Goal: Task Accomplishment & Management: Use online tool/utility

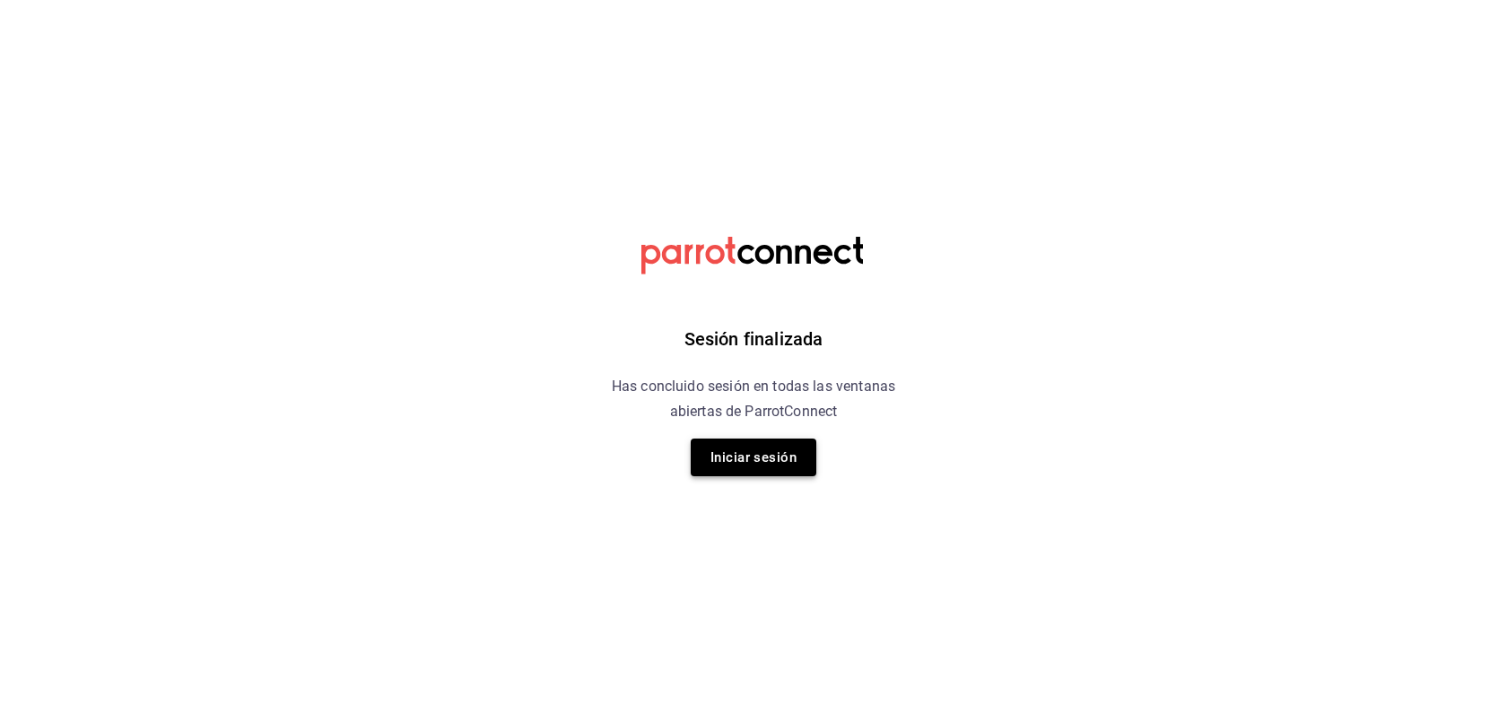
click at [778, 455] on button "Iniciar sesión" at bounding box center [754, 458] width 126 height 38
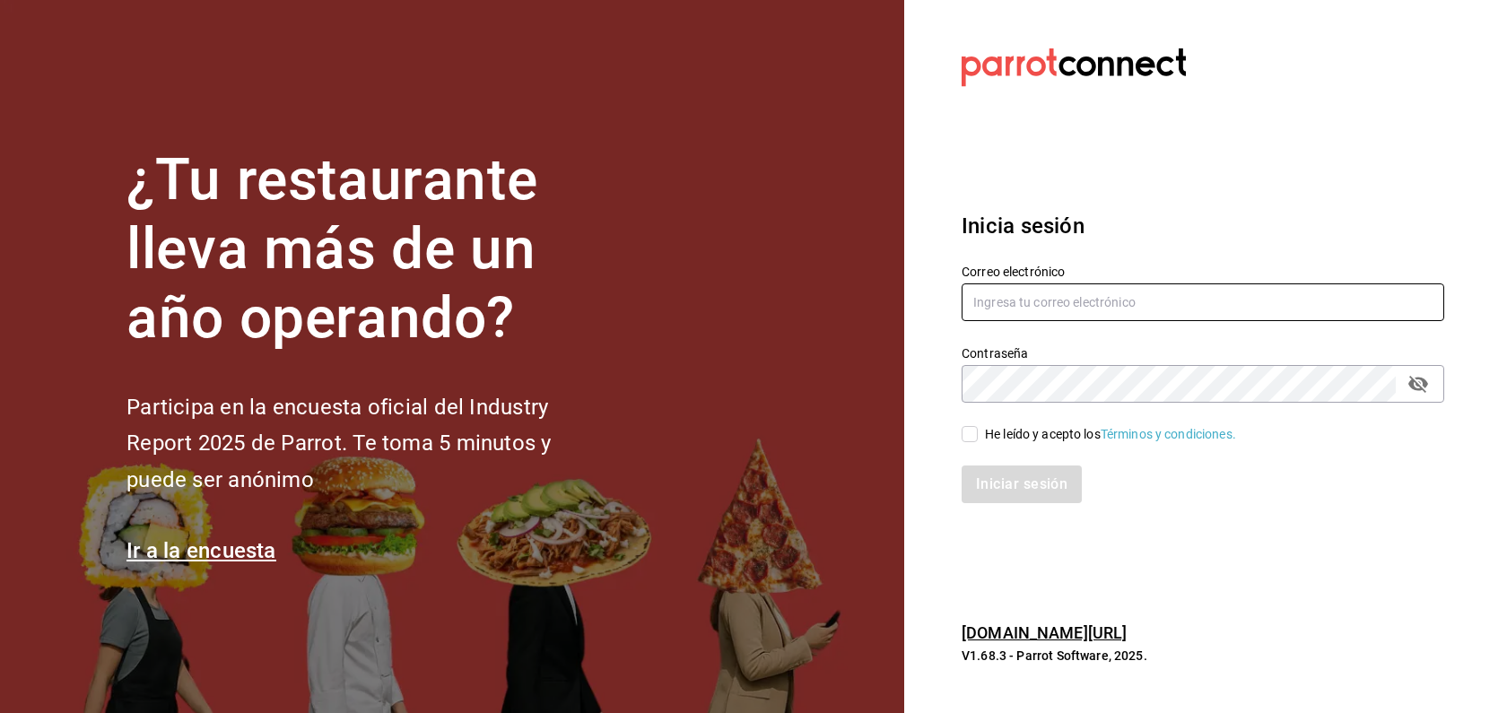
type input "dupont@debocaenboca.net"
click at [966, 434] on input "He leído y acepto los Términos y condiciones." at bounding box center [970, 434] width 16 height 16
checkbox input "true"
click at [1071, 485] on button "Iniciar sesión" at bounding box center [1023, 485] width 122 height 38
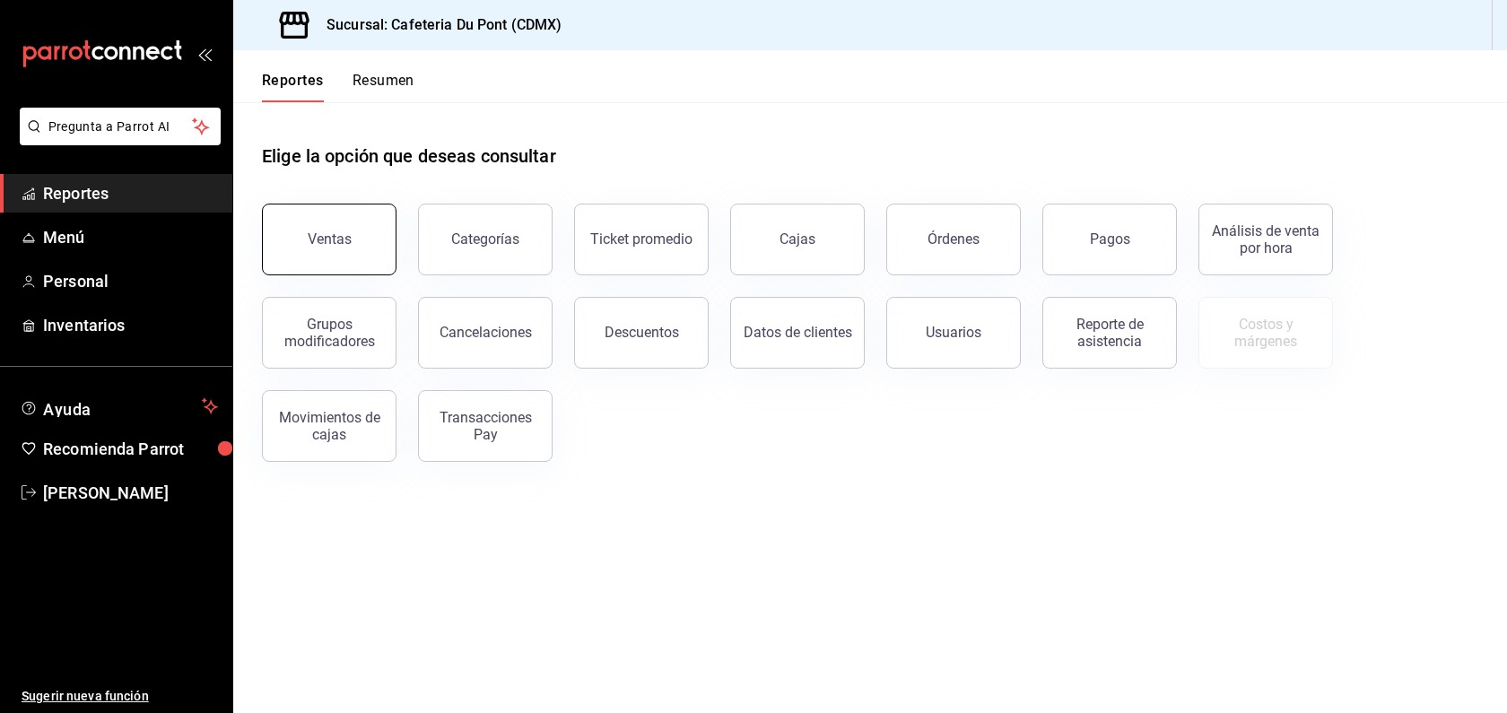
click at [340, 221] on button "Ventas" at bounding box center [329, 240] width 135 height 72
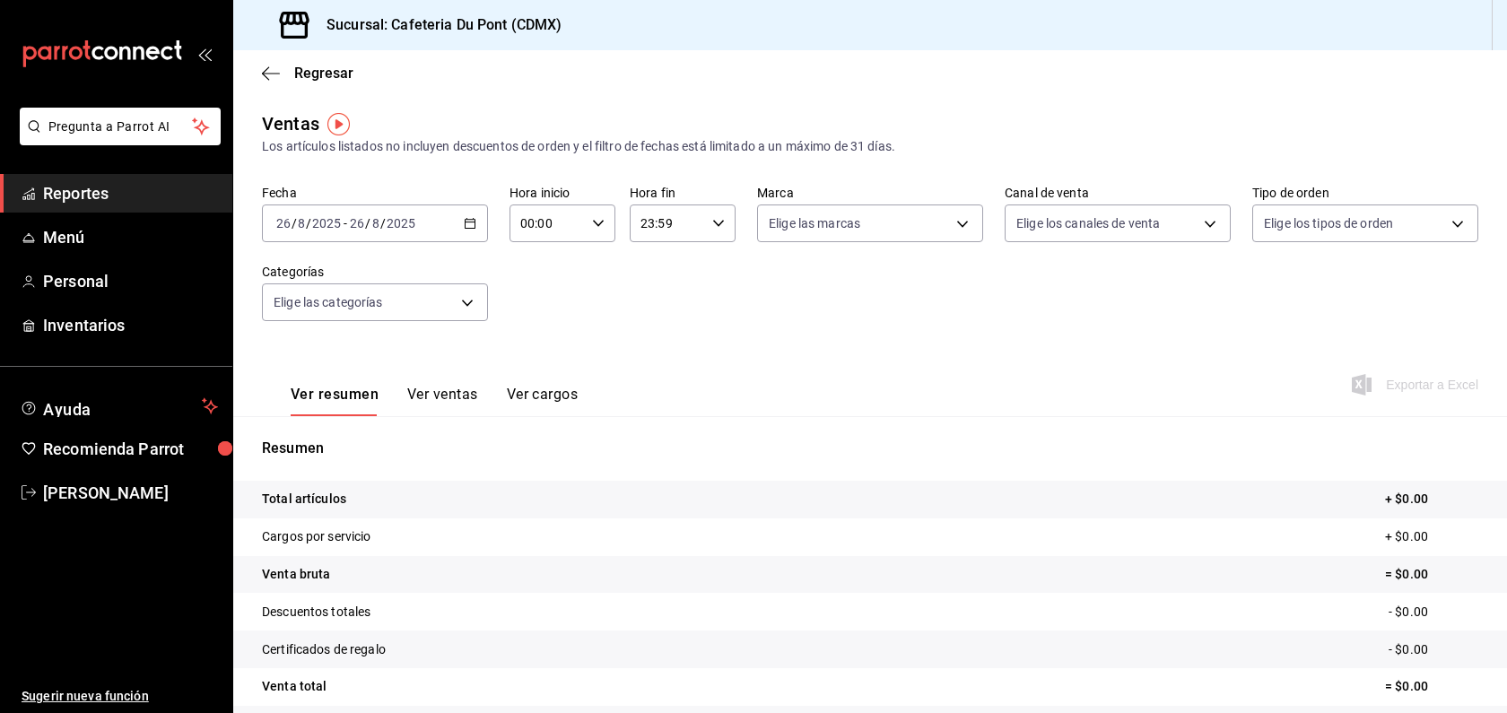
click at [422, 233] on div "2025-08-26 26 / 8 / 2025 - 2025-08-26 26 / 8 / 2025" at bounding box center [375, 224] width 226 height 38
click at [414, 265] on li "Hoy" at bounding box center [347, 277] width 168 height 40
click at [452, 232] on div "[DATE] [DATE] - [DATE] [DATE]" at bounding box center [375, 224] width 226 height 38
click at [431, 275] on ul "Hoy Ayer Semana actual Mes actual Rango de fechas" at bounding box center [347, 359] width 170 height 204
click at [384, 279] on span "Hoy" at bounding box center [346, 277] width 139 height 19
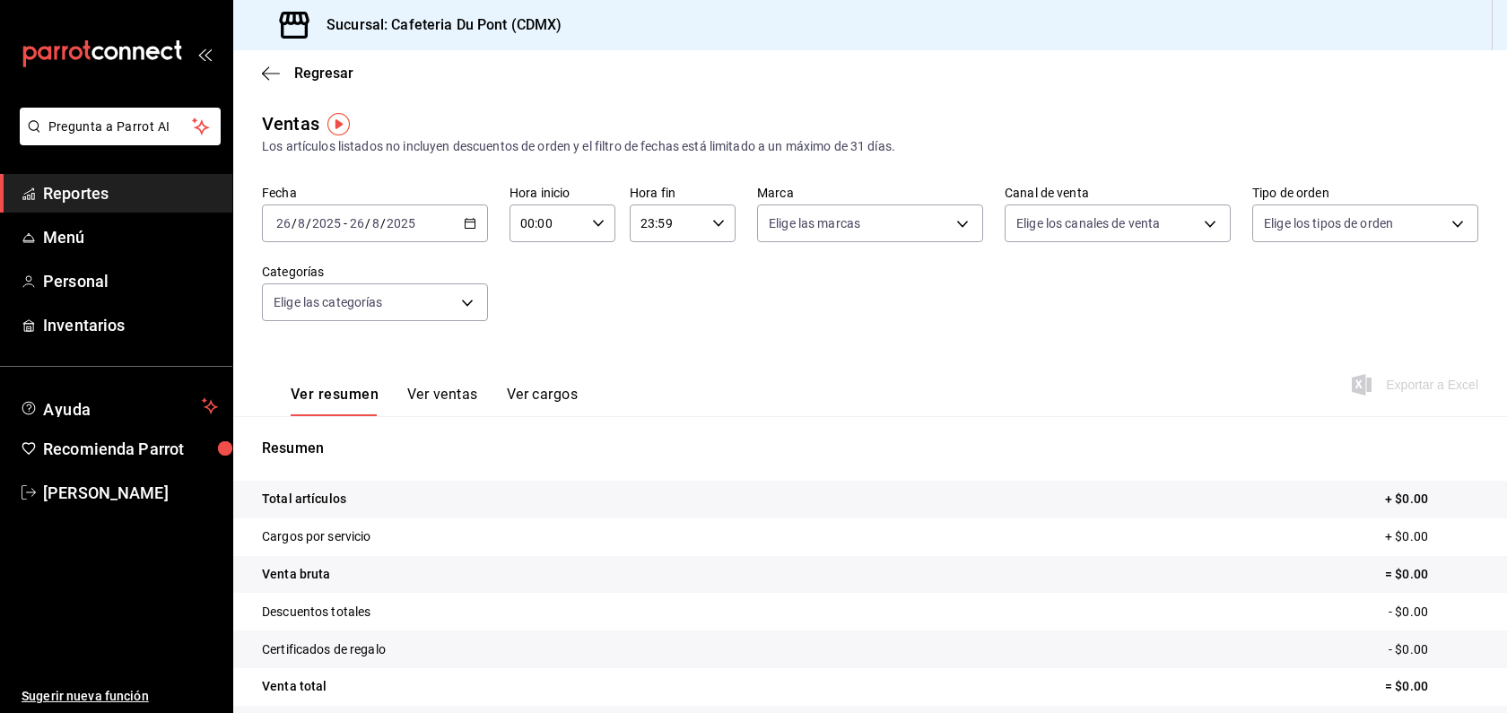
click at [140, 187] on span "Reportes" at bounding box center [130, 193] width 175 height 24
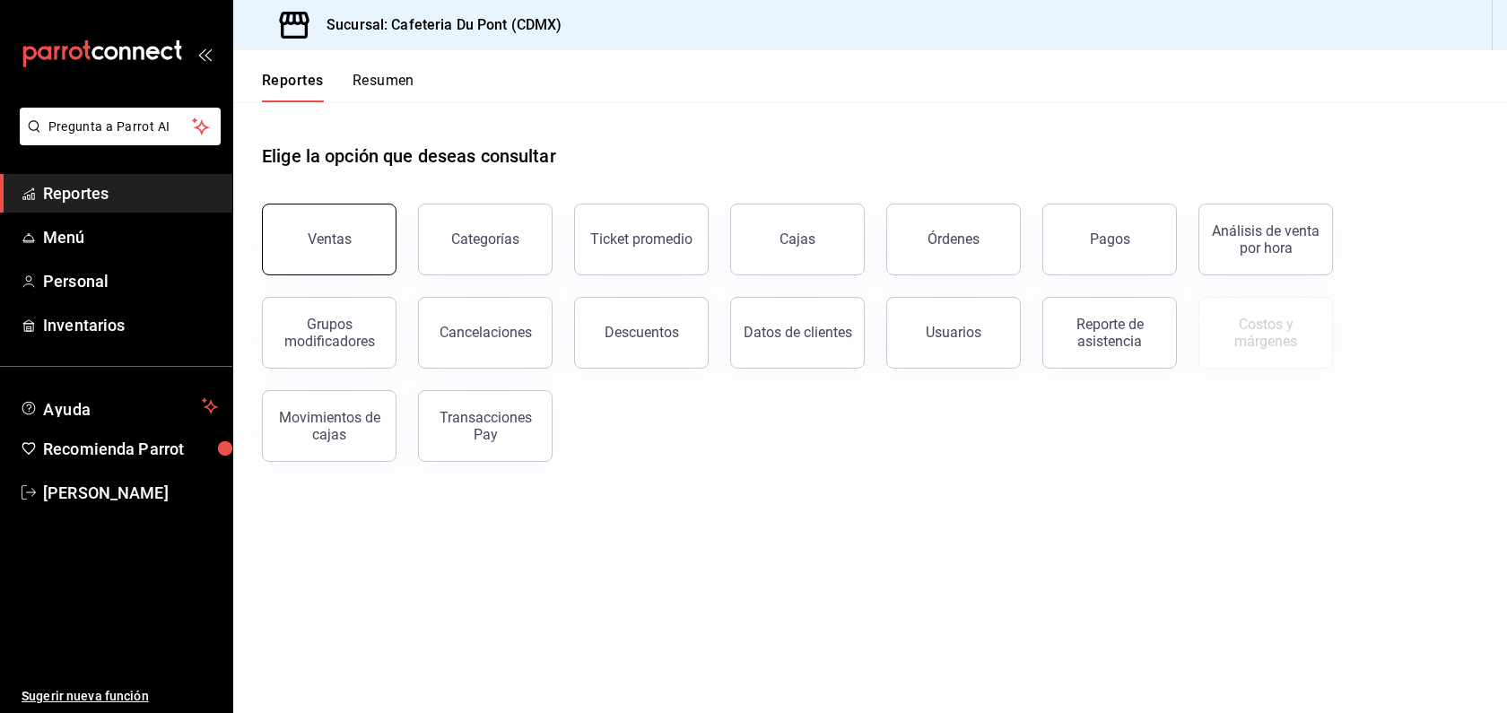
click at [302, 240] on button "Ventas" at bounding box center [329, 240] width 135 height 72
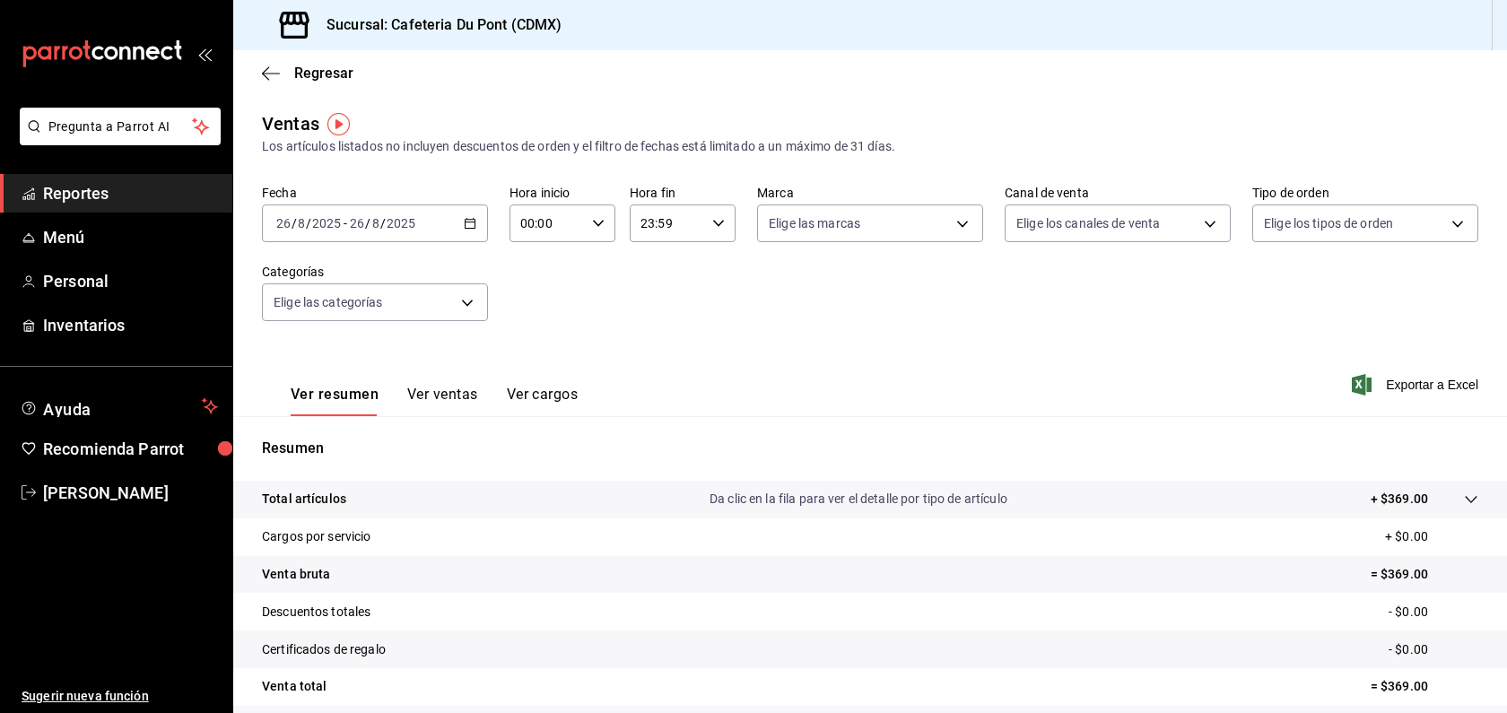
click at [378, 238] on div "[DATE] [DATE] - [DATE] [DATE]" at bounding box center [375, 224] width 226 height 38
click at [385, 266] on li "Hoy" at bounding box center [347, 277] width 168 height 40
click at [371, 227] on input "8" at bounding box center [375, 223] width 9 height 14
click at [366, 284] on span "Hoy" at bounding box center [346, 277] width 139 height 19
click at [466, 393] on button "Ver ventas" at bounding box center [442, 401] width 71 height 31
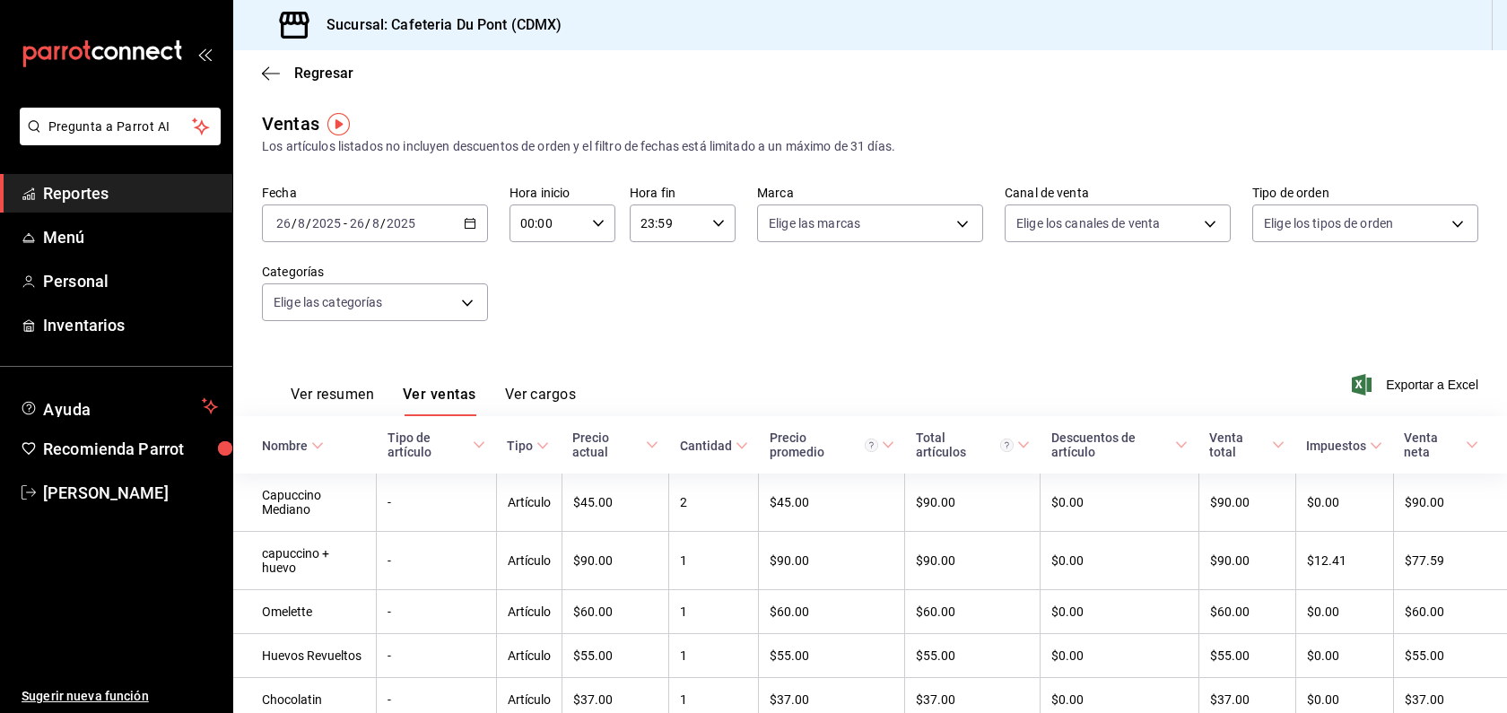
click at [764, 372] on div "Ver resumen Ver ventas Ver cargos Exportar a Excel" at bounding box center [870, 380] width 1274 height 74
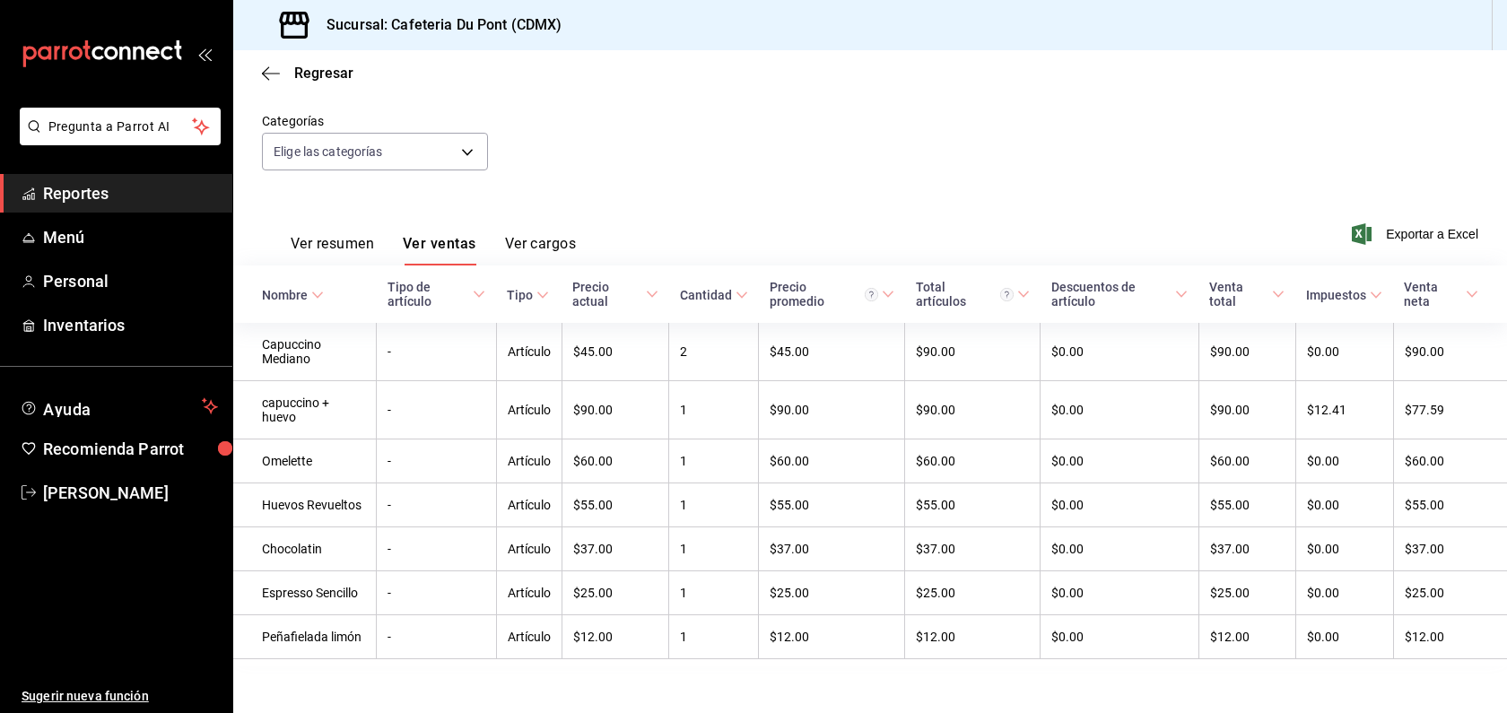
scroll to position [152, 0]
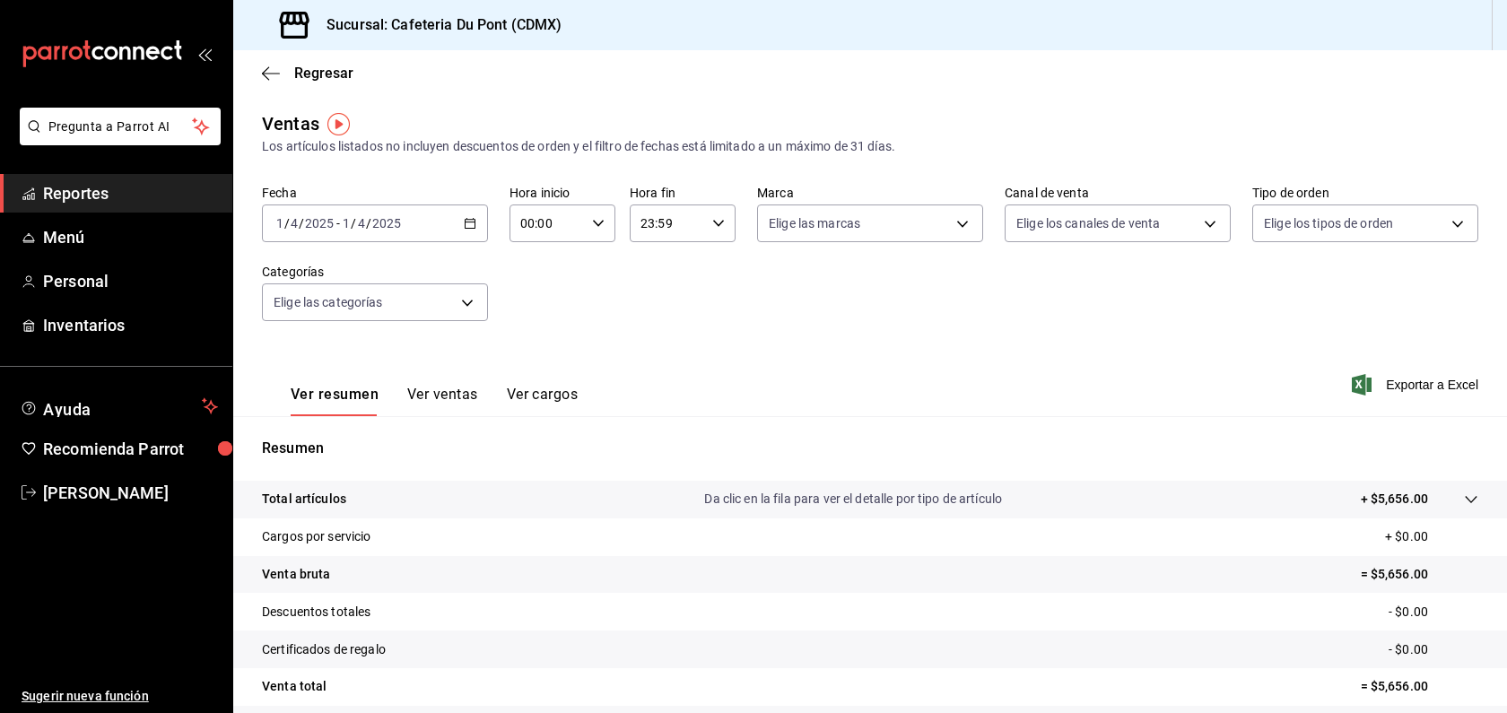
click at [391, 222] on input "2025" at bounding box center [386, 223] width 31 height 14
click at [396, 275] on span "Hoy" at bounding box center [346, 277] width 139 height 19
click at [305, 74] on span "Regresar" at bounding box center [323, 73] width 59 height 17
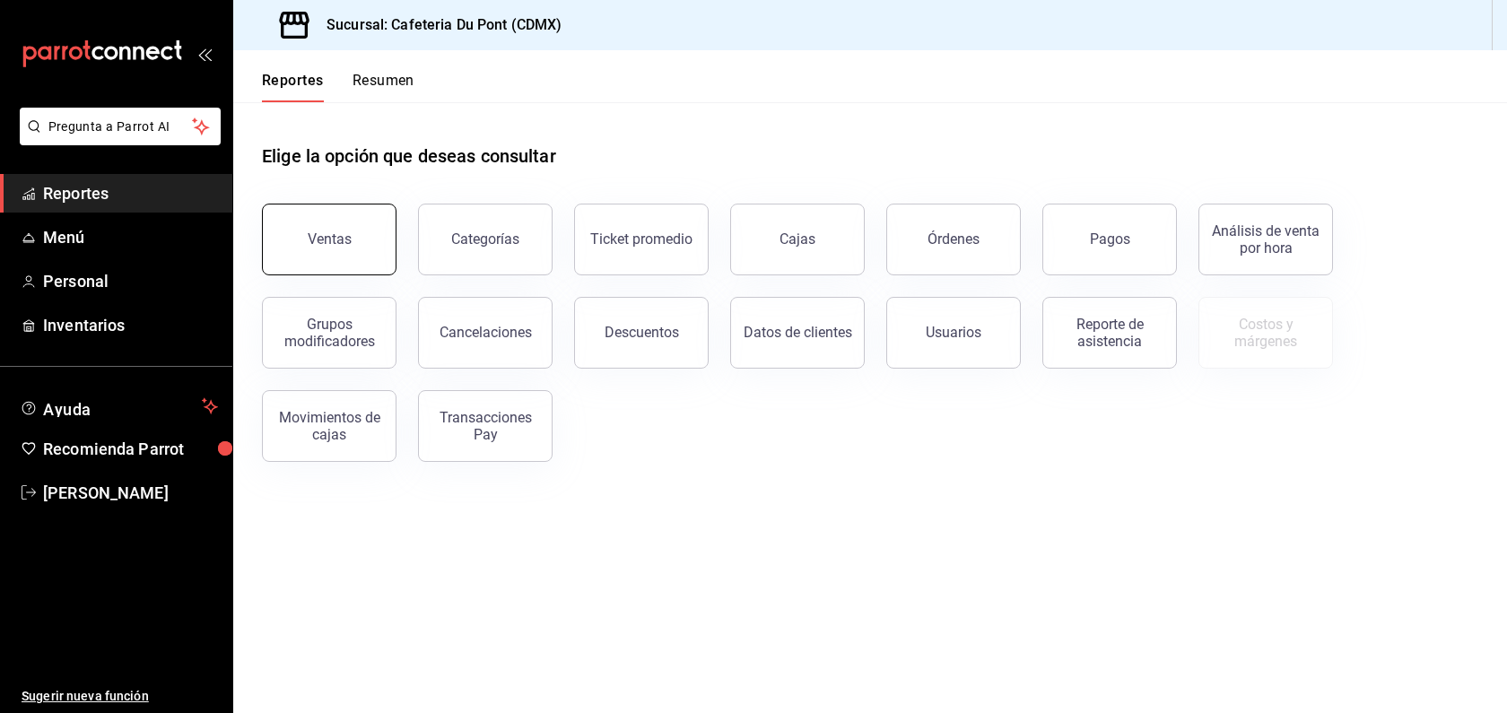
click at [357, 235] on button "Ventas" at bounding box center [329, 240] width 135 height 72
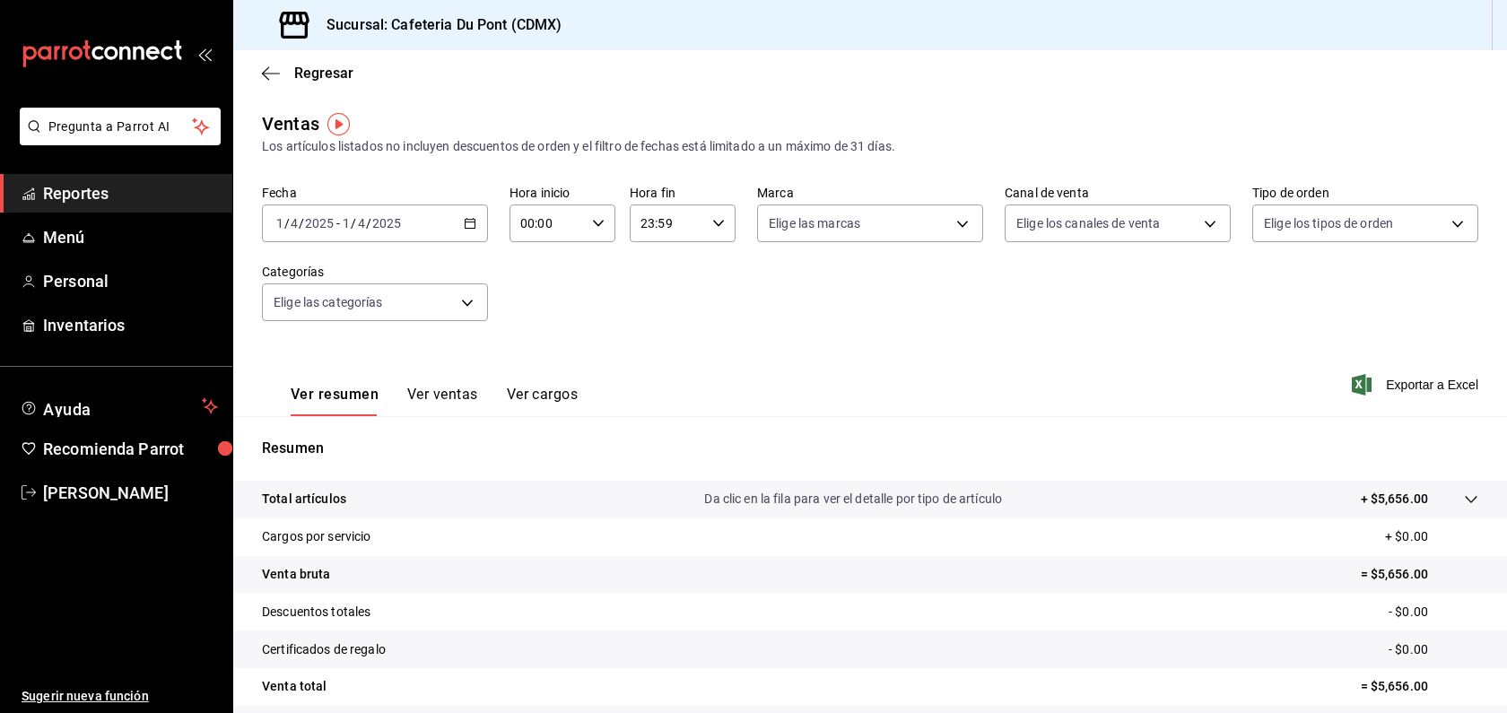
click at [364, 221] on input "4" at bounding box center [361, 223] width 9 height 14
click at [365, 275] on span "Hoy" at bounding box center [346, 277] width 139 height 19
click at [406, 214] on div "[DATE] [DATE] - [DATE] [DATE]" at bounding box center [375, 224] width 226 height 38
click at [390, 267] on li "Hoy" at bounding box center [347, 277] width 168 height 40
click at [156, 183] on span "Reportes" at bounding box center [130, 193] width 175 height 24
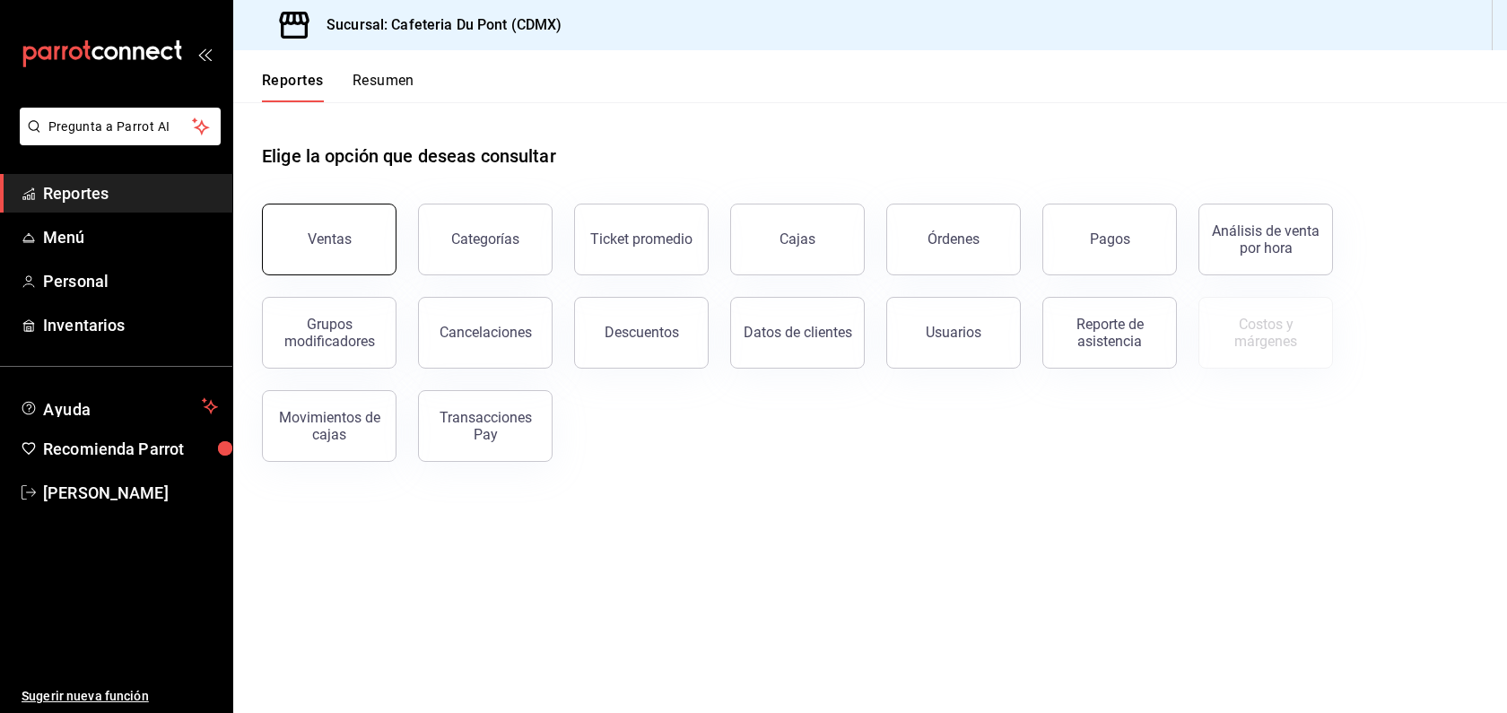
click at [348, 239] on div "Ventas" at bounding box center [330, 239] width 44 height 17
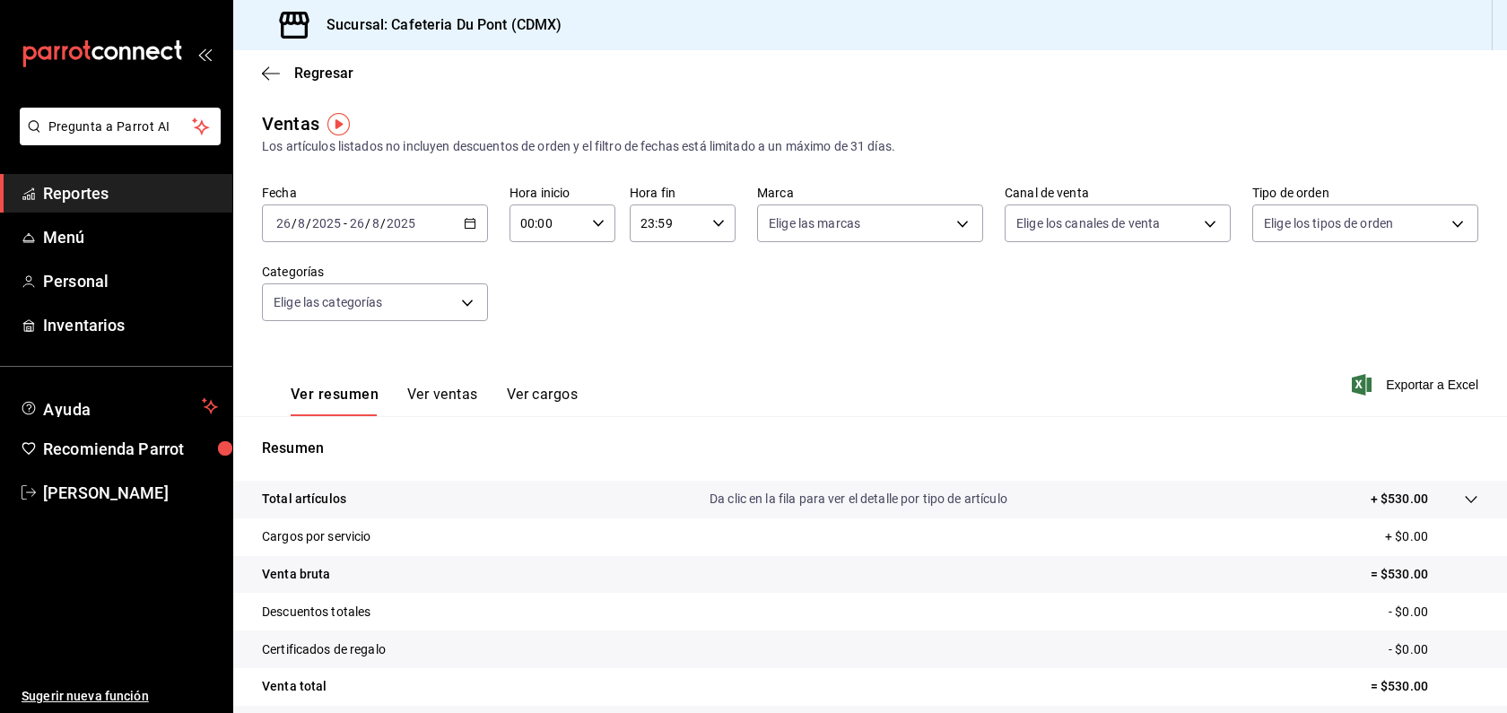
click at [432, 235] on div "[DATE] [DATE] - [DATE] [DATE]" at bounding box center [375, 224] width 226 height 38
click at [416, 281] on li "Hoy" at bounding box center [347, 277] width 168 height 40
